Goal: Information Seeking & Learning: Learn about a topic

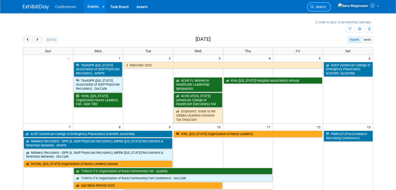
click at [331, 5] on link "Search" at bounding box center [319, 6] width 24 height 9
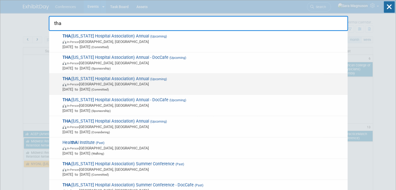
type input "tha"
click at [137, 85] on span "In-Person [GEOGRAPHIC_DATA], [GEOGRAPHIC_DATA]" at bounding box center [203, 83] width 282 height 5
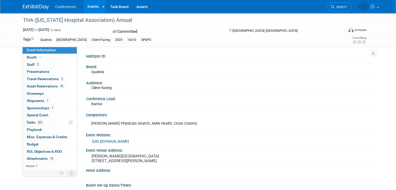
click at [232, 133] on div "Event Website:" at bounding box center [229, 134] width 287 height 7
click at [49, 65] on link "2 Staff 2" at bounding box center [50, 64] width 54 height 7
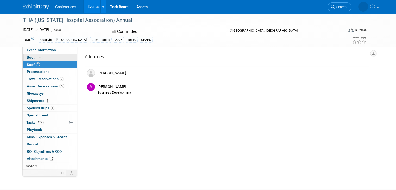
click at [45, 59] on link "Booth" at bounding box center [50, 57] width 54 height 7
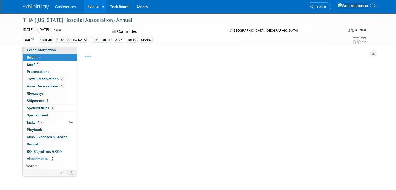
select select "8'x10'"
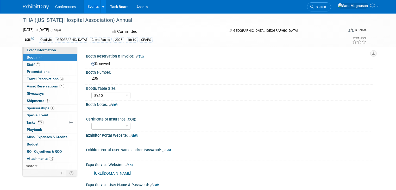
click at [40, 48] on span "Event Information" at bounding box center [41, 50] width 29 height 4
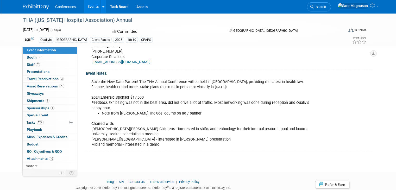
scroll to position [182, 0]
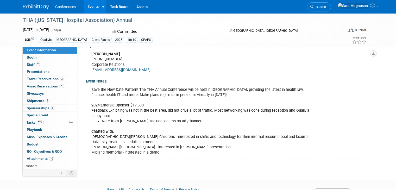
click at [115, 94] on div "Save the New Date Pattern! The THA Annual Conference will be held in San Antoni…" at bounding box center [202, 121] width 229 height 73
click at [137, 93] on div "Save the New Date Pattern! The THA Annual Conference will be held in San Antoni…" at bounding box center [202, 121] width 229 height 73
click at [224, 94] on div "Save the New Date Pattern! The THA Annual Conference will be held in San Antoni…" at bounding box center [202, 121] width 229 height 73
click at [273, 94] on div "Save the New Date Pattern! The THA Annual Conference will be held in San Antoni…" at bounding box center [202, 121] width 229 height 73
click at [115, 98] on div "Save the New Date Pattern! The THA Annual Conference will be held in San Antoni…" at bounding box center [202, 121] width 229 height 73
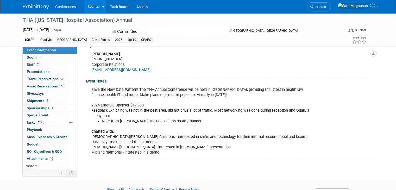
click at [143, 99] on div "Save the New Date Pattern! The THA Annual Conference will be held in San Antoni…" at bounding box center [202, 121] width 229 height 73
click at [184, 97] on div "Save the New Date Pattern! The THA Annual Conference will be held in San Antoni…" at bounding box center [202, 121] width 229 height 73
click at [143, 112] on div "Save the New Date Pattern! The THA Annual Conference will be held in San Antoni…" at bounding box center [202, 121] width 229 height 73
click at [234, 118] on div "Save the New Date Pattern! The THA Annual Conference will be held in San Antoni…" at bounding box center [202, 121] width 229 height 73
click at [165, 124] on li "Note from Andrea: Include locums on ad / banner" at bounding box center [208, 121] width 212 height 5
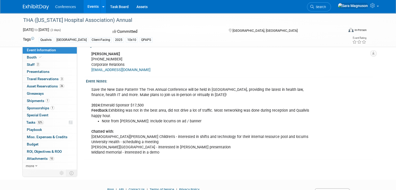
click at [187, 124] on li "Note from Andrea: Include locums on ad / banner" at bounding box center [208, 121] width 212 height 5
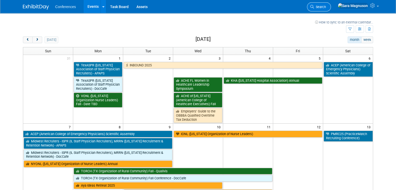
click at [331, 4] on link "Search" at bounding box center [319, 6] width 24 height 9
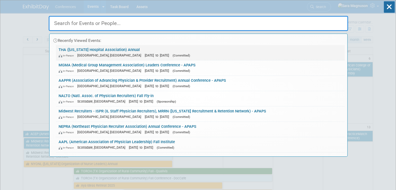
click at [121, 47] on link "THA (Texas Hospital Association) Annual In-Person San Antonio, TX Sep 23, 2025 …" at bounding box center [200, 52] width 289 height 15
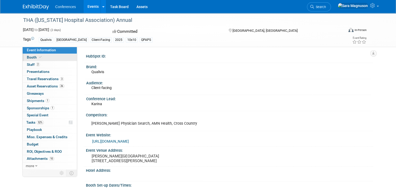
click at [41, 58] on link "Booth" at bounding box center [50, 57] width 54 height 7
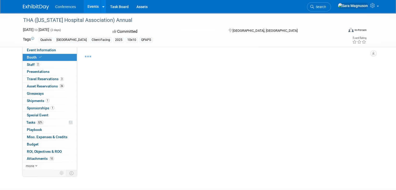
select select "8'x10'"
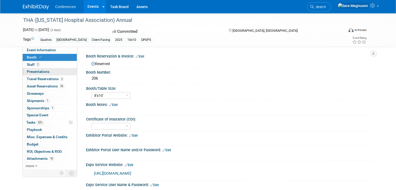
click at [48, 73] on link "0 Presentations 0" at bounding box center [50, 71] width 54 height 7
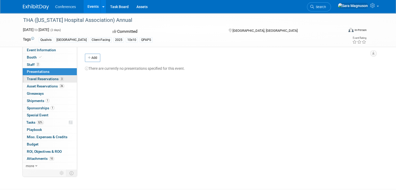
click at [45, 79] on span "Travel Reservations 3" at bounding box center [45, 79] width 37 height 4
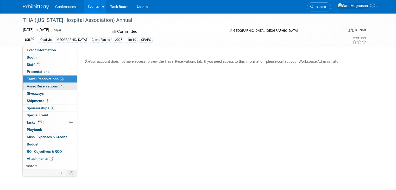
click at [41, 84] on span "Asset Reservations 26" at bounding box center [45, 86] width 37 height 4
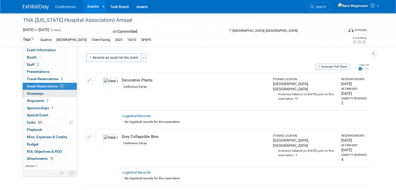
click at [43, 94] on link "0 Giveaways 0" at bounding box center [50, 93] width 54 height 7
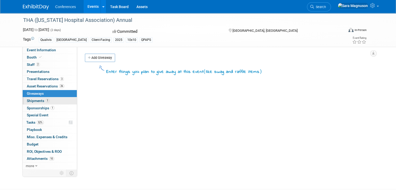
click at [47, 103] on link "1 Shipments 1" at bounding box center [50, 100] width 54 height 7
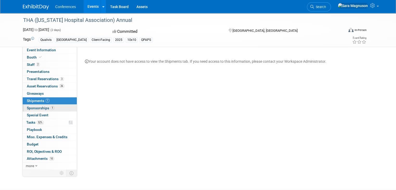
click at [53, 110] on link "1 Sponsorships 1" at bounding box center [50, 108] width 54 height 7
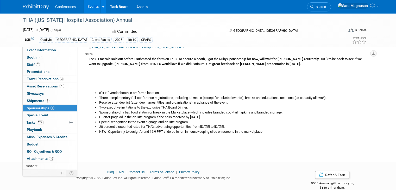
scroll to position [52, 0]
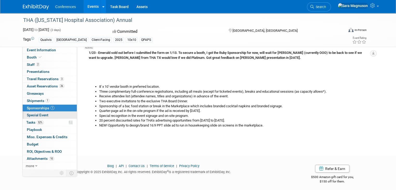
click at [41, 114] on span "Special Event" at bounding box center [38, 115] width 22 height 4
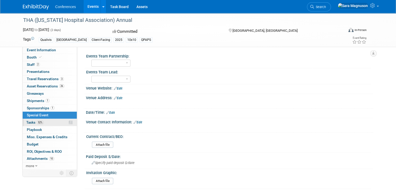
click at [41, 123] on link "52% Tasks 52%" at bounding box center [50, 122] width 54 height 7
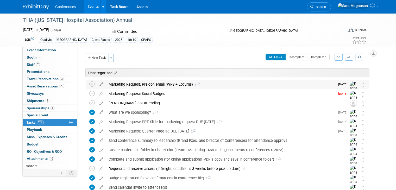
click at [178, 84] on div "Marketing Request: Pre-con email (WFS + Locums) 1" at bounding box center [220, 84] width 229 height 9
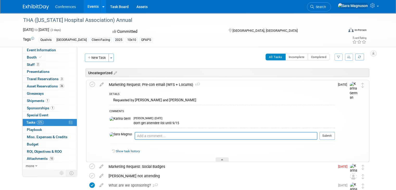
click at [178, 84] on div "Marketing Request: Pre-con email (WFS + Locums) 1" at bounding box center [220, 84] width 229 height 9
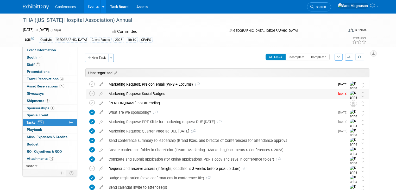
click at [154, 96] on div "Marketing Request: Social Badges" at bounding box center [220, 93] width 229 height 9
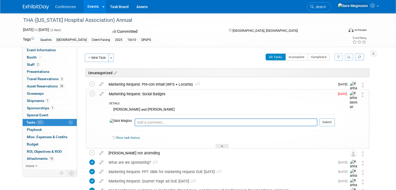
click at [154, 96] on div "Marketing Request: Social Badges" at bounding box center [220, 94] width 229 height 9
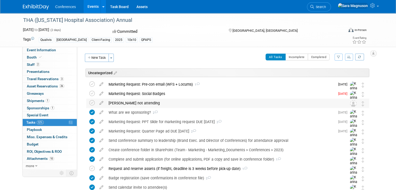
click at [150, 105] on div "Brandon Miles not attending" at bounding box center [222, 103] width 233 height 9
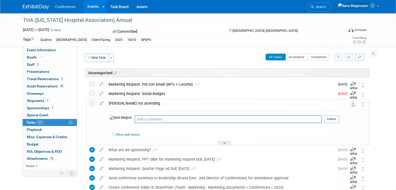
click at [155, 103] on div "Brandon Miles not attending" at bounding box center [222, 103] width 233 height 9
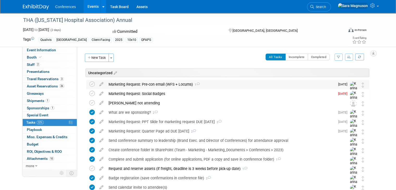
click at [152, 83] on div "Marketing Request: Pre-con email (WFS + Locums) 1" at bounding box center [220, 84] width 229 height 9
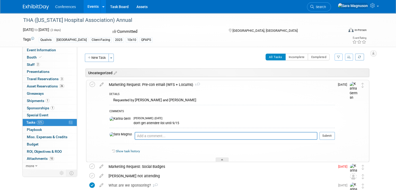
click at [152, 83] on div "Marketing Request: Pre-con email (WFS + Locums) 1" at bounding box center [220, 84] width 229 height 9
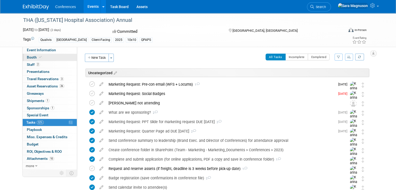
click at [48, 59] on link "Booth" at bounding box center [50, 57] width 54 height 7
select select "8'x10'"
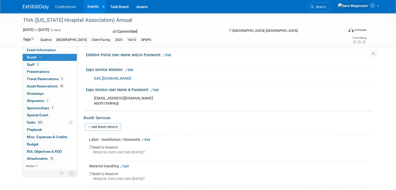
scroll to position [104, 0]
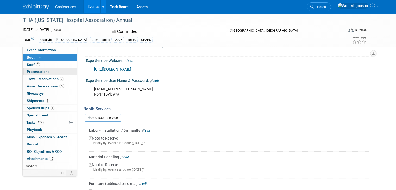
click at [47, 68] on link "0 Presentations 0" at bounding box center [50, 71] width 54 height 7
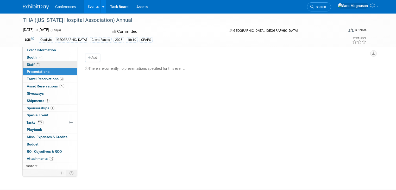
click at [47, 66] on link "2 Staff 2" at bounding box center [50, 64] width 54 height 7
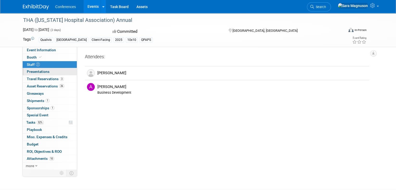
click at [46, 73] on link "0 Presentations 0" at bounding box center [50, 71] width 54 height 7
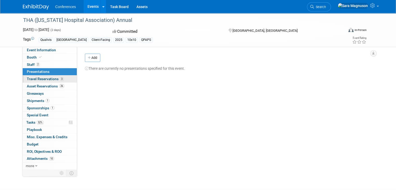
click at [45, 79] on span "Travel Reservations 3" at bounding box center [45, 79] width 37 height 4
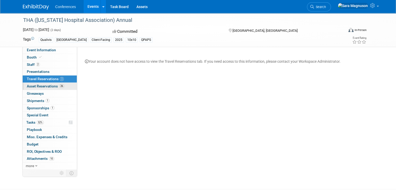
click at [45, 85] on span "Asset Reservations 26" at bounding box center [45, 86] width 37 height 4
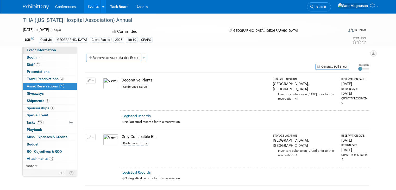
click at [36, 50] on span "Event Information" at bounding box center [41, 50] width 29 height 4
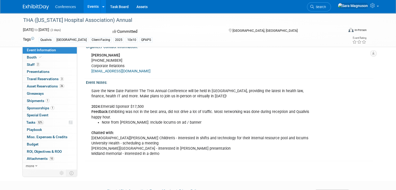
scroll to position [156, 0]
